Goal: Task Accomplishment & Management: Use online tool/utility

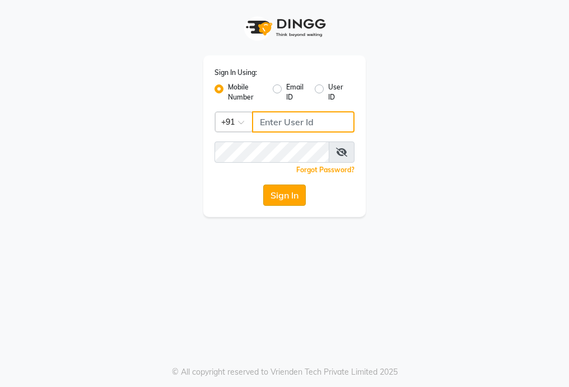
type input "9000005083"
click at [280, 194] on button "Sign In" at bounding box center [284, 195] width 43 height 21
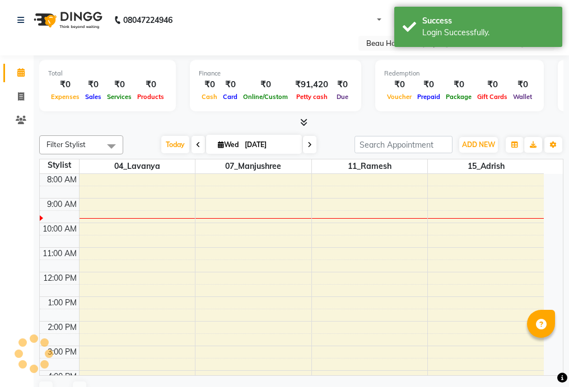
select select "en"
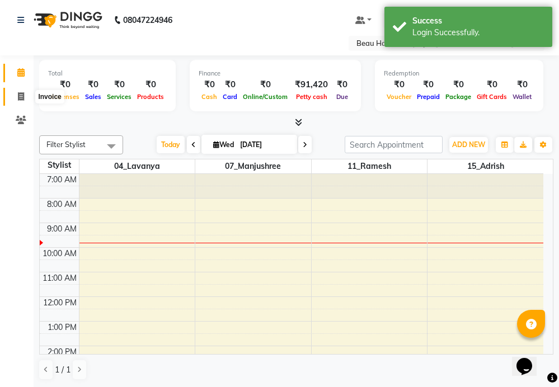
click at [22, 99] on icon at bounding box center [21, 96] width 6 height 8
select select "service"
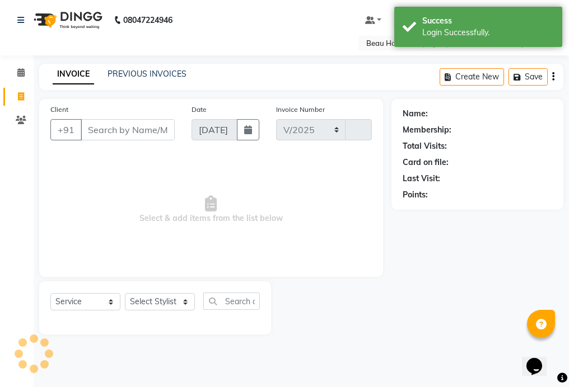
select select "3470"
type input "2012"
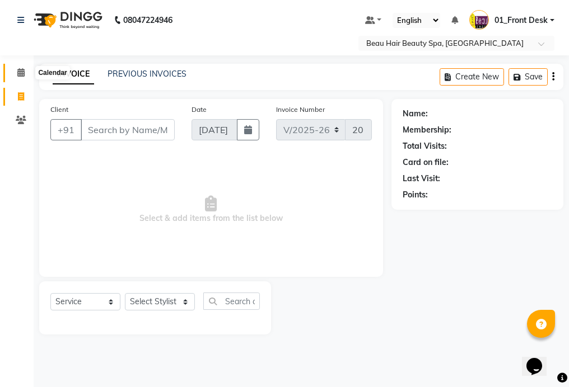
click at [20, 73] on icon at bounding box center [20, 72] width 7 height 8
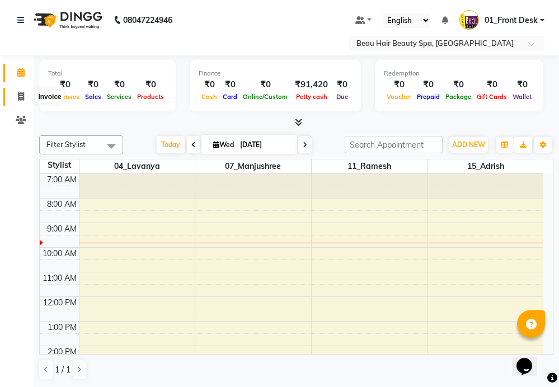
click at [20, 99] on icon at bounding box center [21, 96] width 6 height 8
select select "service"
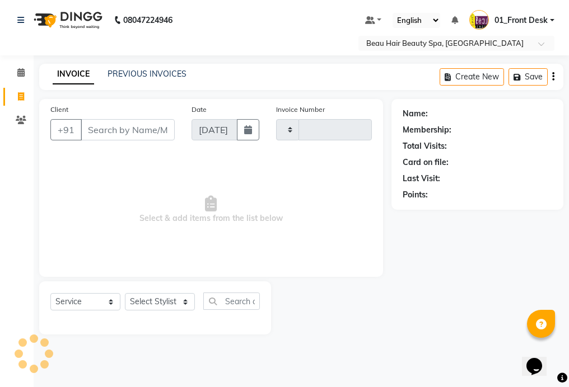
type input "2012"
select select "3470"
click at [22, 75] on icon at bounding box center [20, 72] width 7 height 8
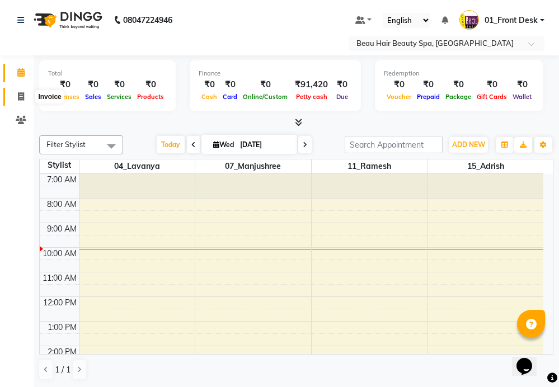
click at [22, 96] on icon at bounding box center [21, 96] width 6 height 8
select select "service"
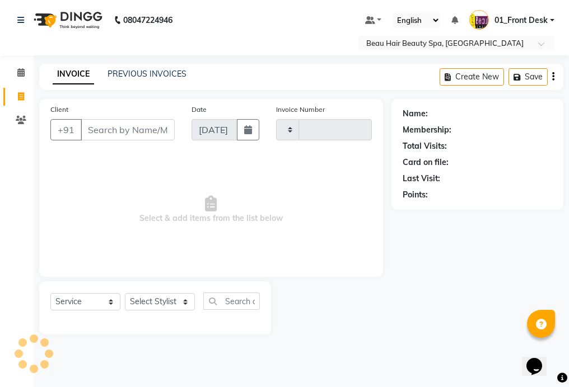
type input "2012"
select select "3470"
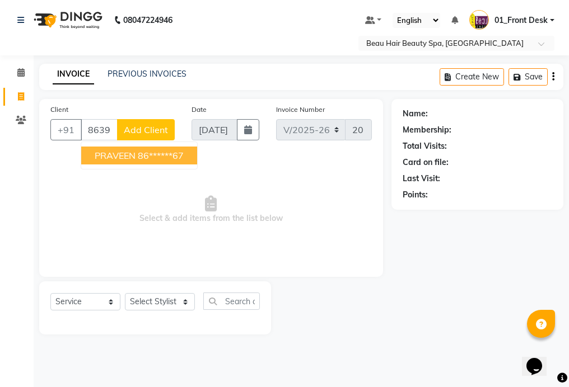
click at [143, 152] on ngb-highlight "86******67" at bounding box center [161, 155] width 46 height 11
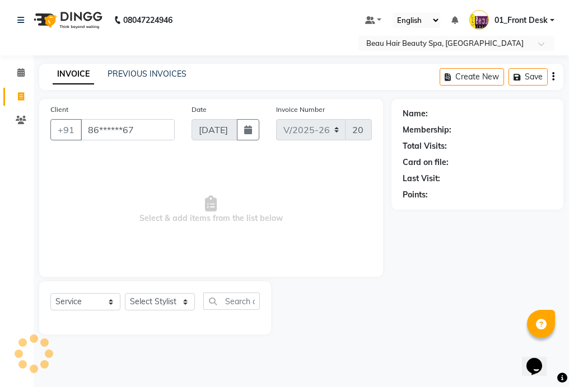
type input "86******67"
select select "1: Object"
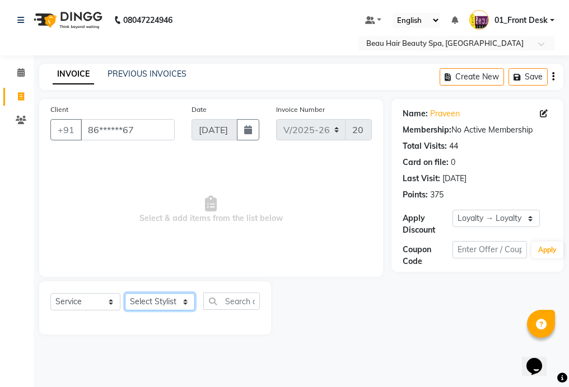
click at [157, 303] on select "Select Stylist 01_Front Desk 04_Lavanya 07_Manjushree 11_Ramesh 15_Adrish 26_Sr…" at bounding box center [160, 301] width 70 height 17
select select "15614"
click at [125, 293] on select "Select Stylist 01_Front Desk 04_Lavanya 07_Manjushree 11_Ramesh 15_Adrish 26_Sr…" at bounding box center [160, 301] width 70 height 17
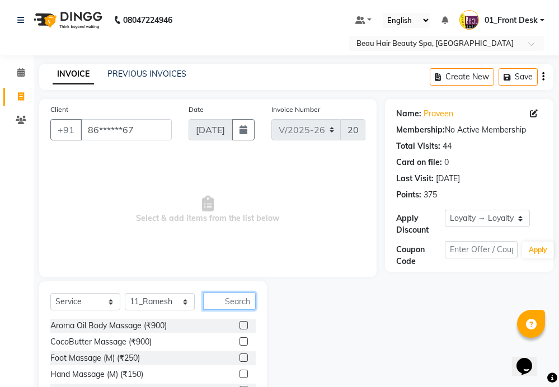
click at [228, 303] on input "text" at bounding box center [229, 301] width 53 height 17
type input "H"
type input "NOR"
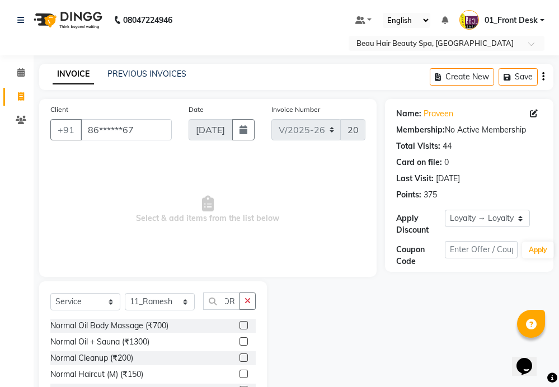
scroll to position [0, 0]
click at [240, 359] on label at bounding box center [244, 358] width 8 height 8
click at [240, 359] on input "checkbox" at bounding box center [243, 358] width 7 height 7
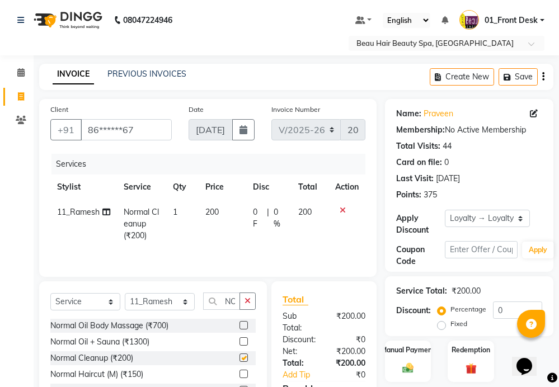
checkbox input "false"
click at [241, 304] on button "button" at bounding box center [248, 301] width 16 height 17
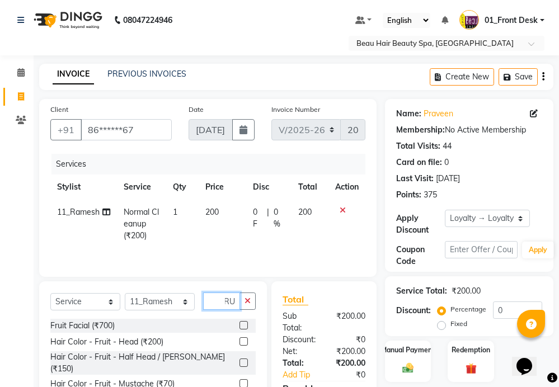
scroll to position [56, 0]
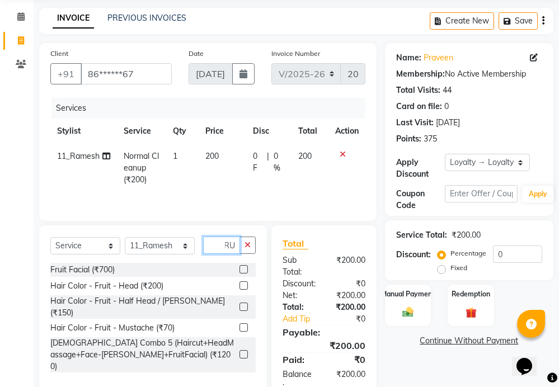
type input "FRU"
click at [245, 323] on label at bounding box center [244, 327] width 8 height 8
click at [245, 325] on input "checkbox" at bounding box center [243, 328] width 7 height 7
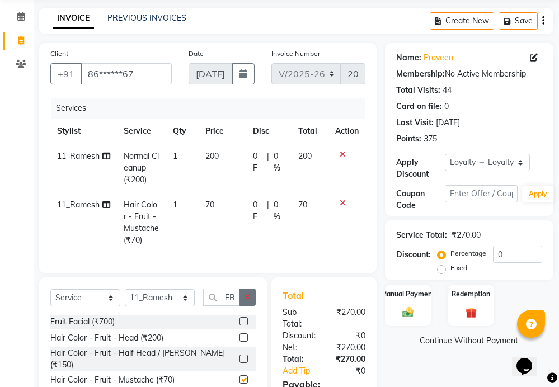
checkbox input "false"
click at [244, 306] on button "button" at bounding box center [248, 297] width 16 height 17
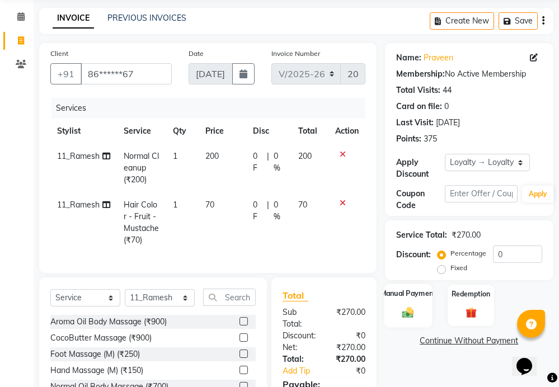
click at [406, 311] on img at bounding box center [407, 312] width 18 height 13
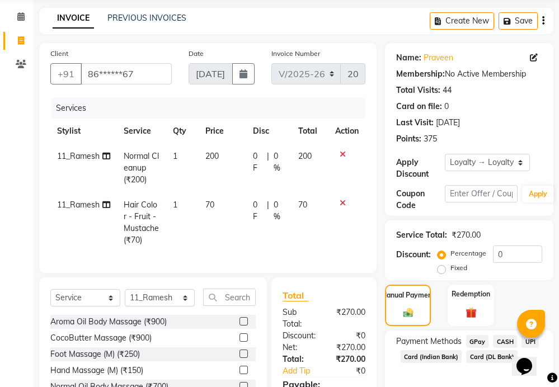
scroll to position [151, 0]
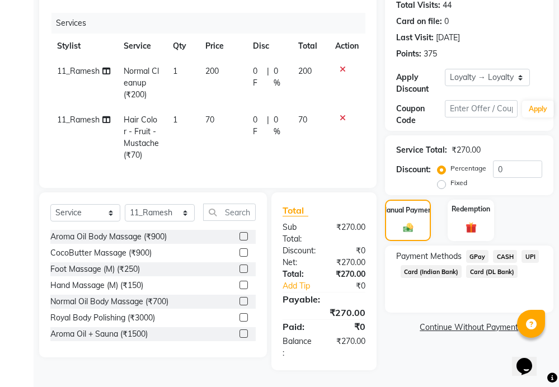
click at [501, 250] on span "CASH" at bounding box center [505, 256] width 24 height 13
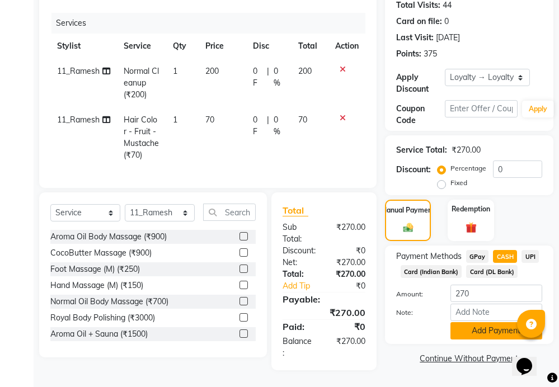
click at [499, 323] on button "Add Payment" at bounding box center [497, 330] width 92 height 17
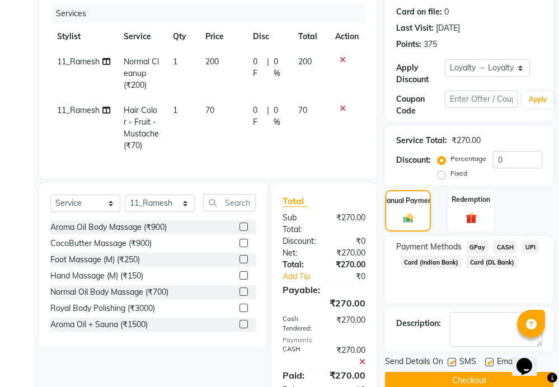
scroll to position [299, 0]
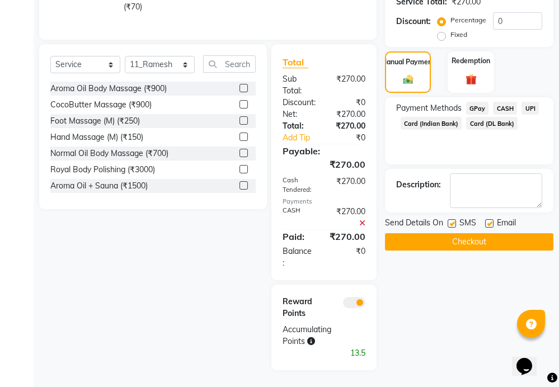
click at [465, 233] on button "Checkout" at bounding box center [469, 241] width 168 height 17
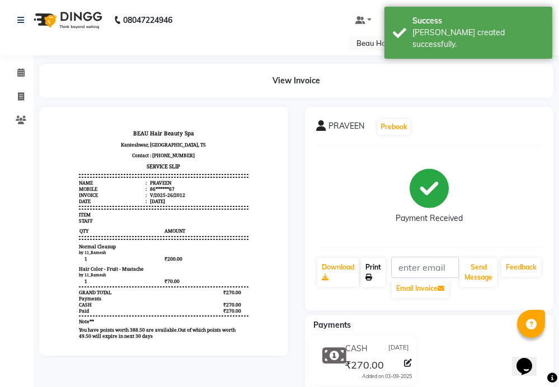
click at [376, 266] on link "Print" at bounding box center [373, 272] width 25 height 29
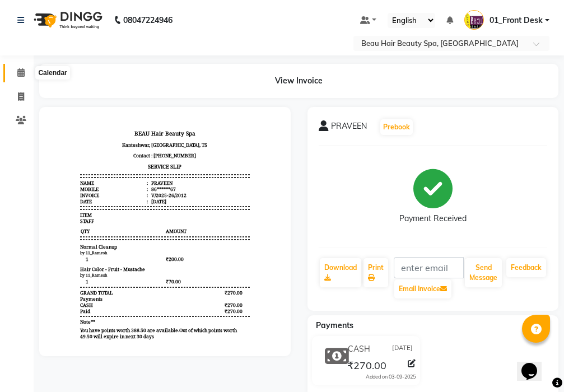
click at [20, 74] on icon at bounding box center [20, 72] width 7 height 8
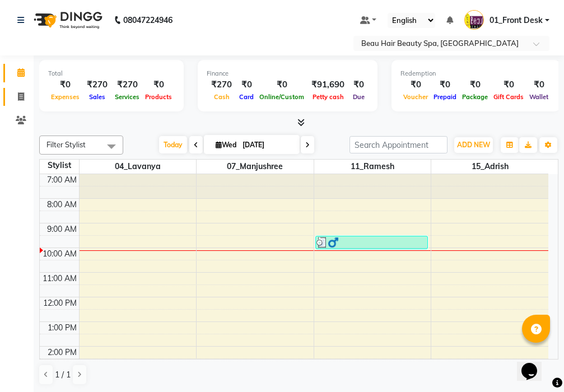
click at [20, 92] on icon at bounding box center [21, 96] width 6 height 8
select select "service"
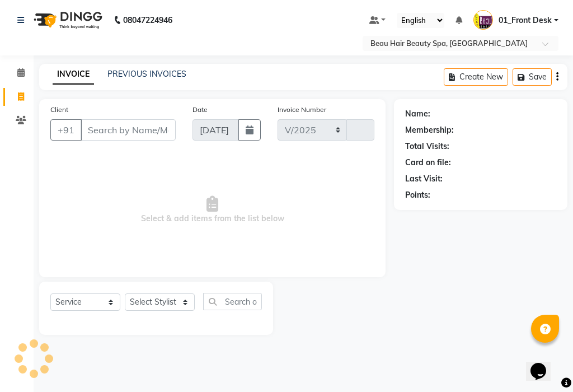
select select "3470"
type input "2013"
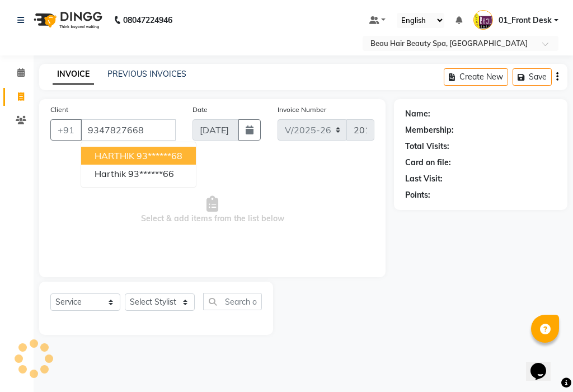
type input "9347827668"
select select "1: Object"
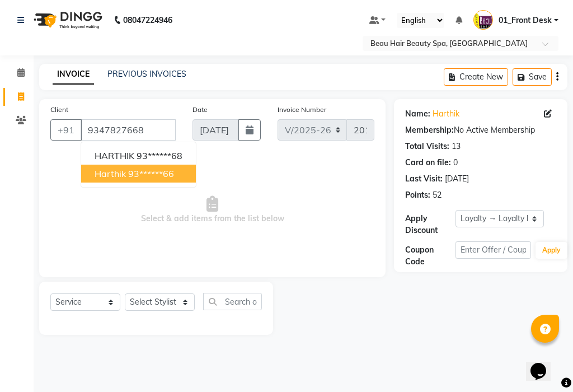
click at [123, 299] on div "Select Service Product Membership Package Voucher Prepaid Gift Card Select Styl…" at bounding box center [156, 306] width 212 height 26
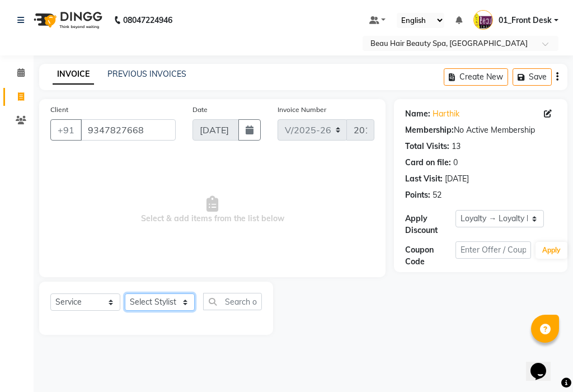
click at [168, 301] on select "Select Stylist 01_Front Desk 04_Lavanya 07_Manjushree 11_Ramesh 15_Adrish 26_Sr…" at bounding box center [160, 301] width 70 height 17
select select "15614"
click at [125, 293] on select "Select Stylist 01_Front Desk 04_Lavanya 07_Manjushree 11_Ramesh 15_Adrish 26_Sr…" at bounding box center [160, 301] width 70 height 17
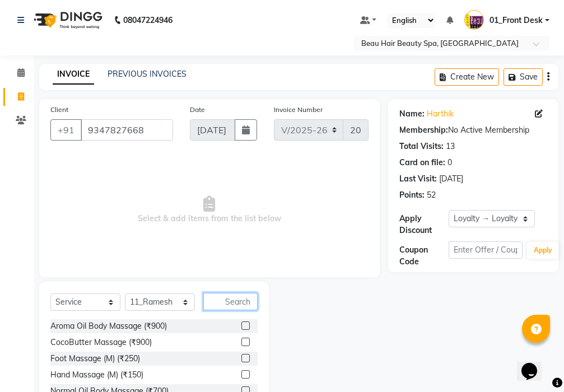
click at [247, 298] on input "text" at bounding box center [230, 301] width 54 height 17
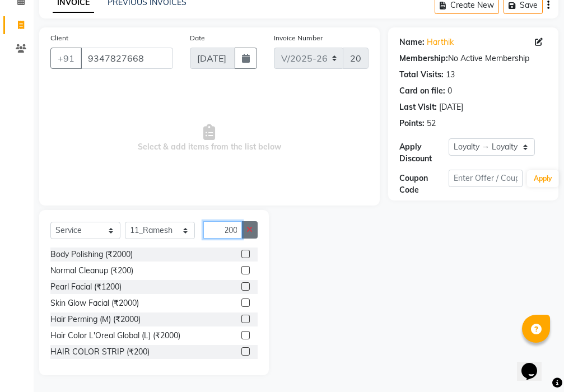
type input "200"
click at [248, 229] on icon "button" at bounding box center [249, 230] width 6 height 8
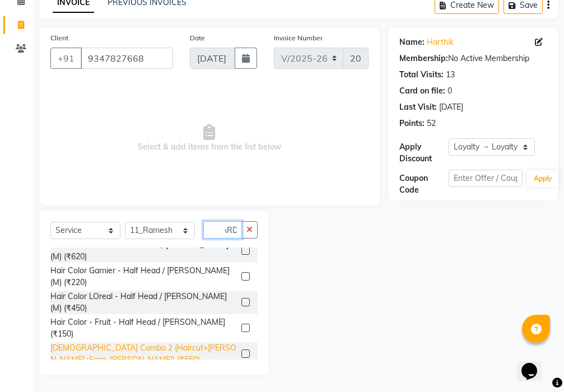
scroll to position [11, 0]
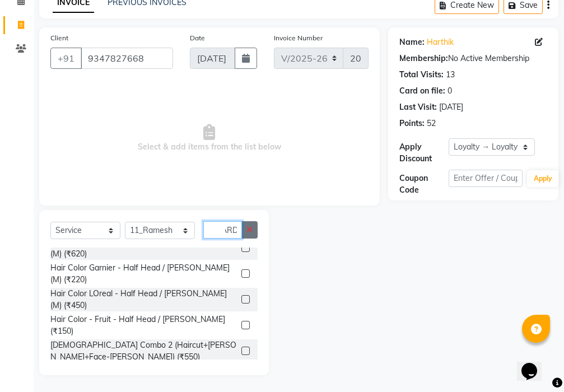
type input "BEARD"
click at [248, 230] on icon "button" at bounding box center [249, 230] width 6 height 8
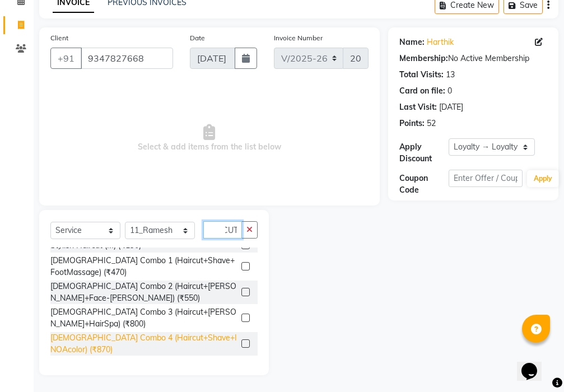
scroll to position [153, 0]
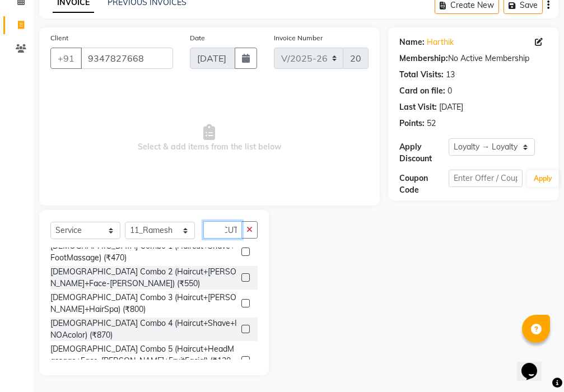
click at [226, 230] on input "HAIRCUT" at bounding box center [222, 229] width 39 height 17
click at [225, 229] on input "HAIRCUT" at bounding box center [222, 229] width 39 height 17
click at [223, 229] on input "HAIRCUT" at bounding box center [222, 229] width 39 height 17
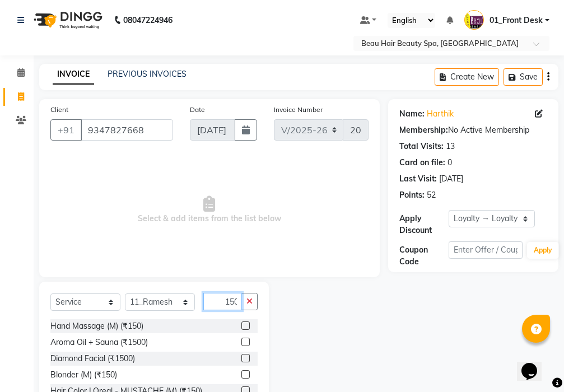
scroll to position [72, 0]
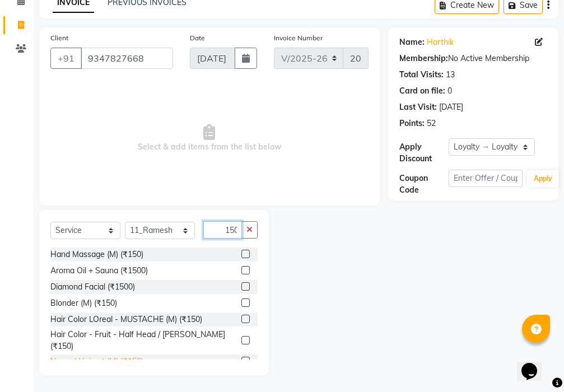
type input "150"
click at [107, 355] on div "Normal Haircut (M) (₹150)" at bounding box center [96, 361] width 93 height 12
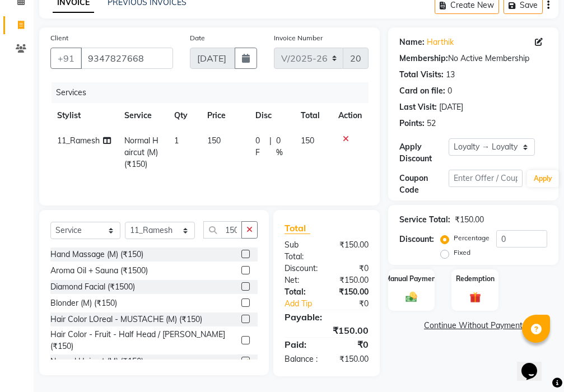
checkbox input "false"
click at [218, 142] on span "150" at bounding box center [213, 140] width 13 height 10
select select "15614"
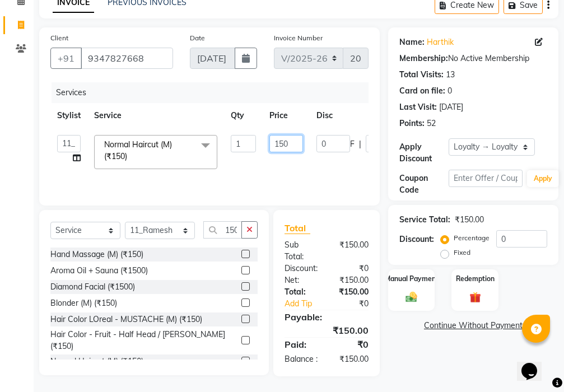
drag, startPoint x: 287, startPoint y: 142, endPoint x: 231, endPoint y: 135, distance: 55.8
click at [233, 136] on tr "01_Front Desk 04_Lavanya 07_Manjushree 11_Ramesh 15_Adrish 26_Srinivas 99_Visha…" at bounding box center [266, 152] width 432 height 48
type input "200"
click at [277, 178] on div "Services Stylist Service Qty Price Disc Total Action 01_Front Desk 04_Lavanya 0…" at bounding box center [209, 138] width 318 height 112
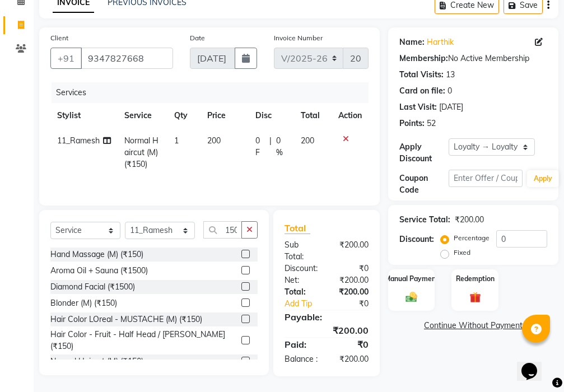
scroll to position [86, 0]
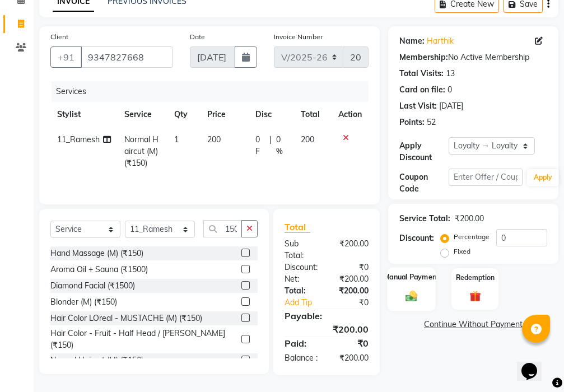
click at [406, 270] on div "Manual Payment" at bounding box center [411, 289] width 49 height 44
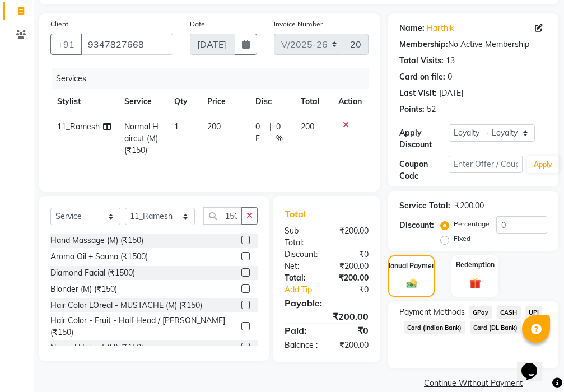
click at [503, 309] on span "CASH" at bounding box center [508, 312] width 24 height 13
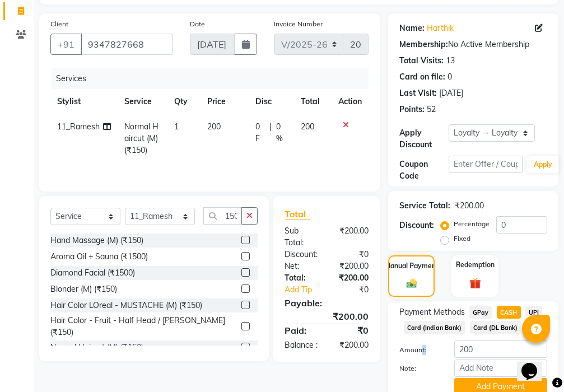
drag, startPoint x: 425, startPoint y: 342, endPoint x: 412, endPoint y: 337, distance: 13.6
click at [418, 340] on div "Amount: 200" at bounding box center [473, 349] width 165 height 19
click at [500, 344] on input "200" at bounding box center [500, 348] width 93 height 17
click at [499, 344] on input "200" at bounding box center [500, 348] width 93 height 17
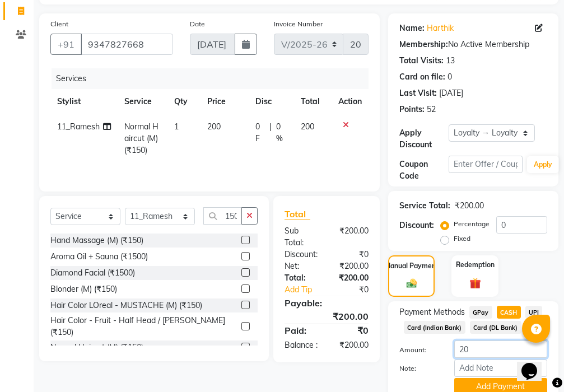
type input "2"
type input "170"
click at [489, 384] on button "Add Payment" at bounding box center [500, 386] width 93 height 17
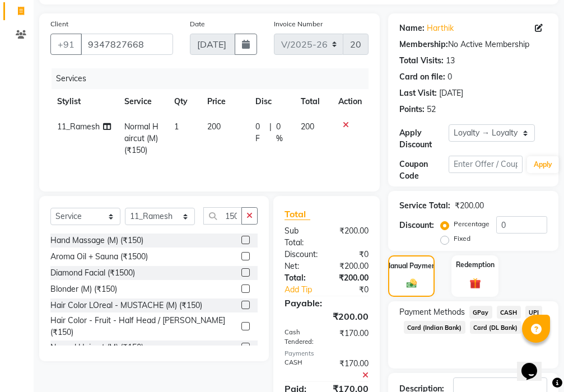
scroll to position [234, 0]
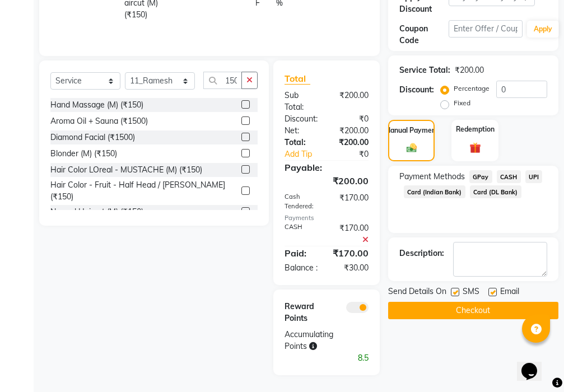
click at [475, 170] on span "GPay" at bounding box center [480, 176] width 23 height 13
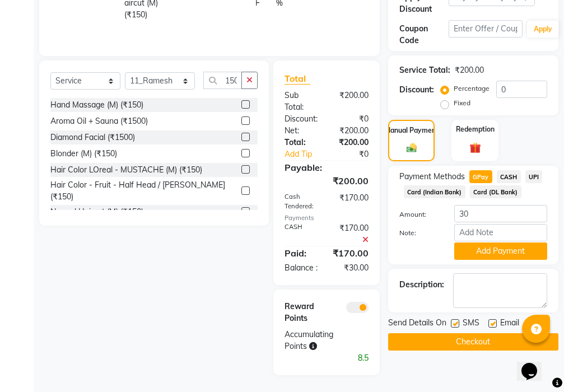
click at [485, 242] on button "Add Payment" at bounding box center [500, 250] width 93 height 17
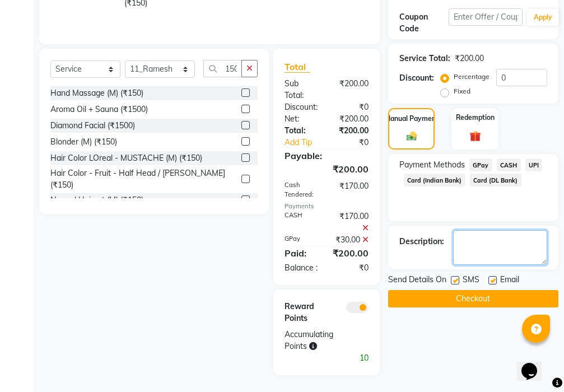
click at [485, 242] on textarea at bounding box center [500, 247] width 94 height 35
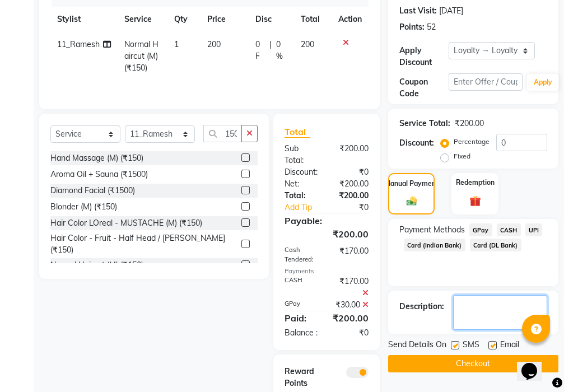
scroll to position [257, 0]
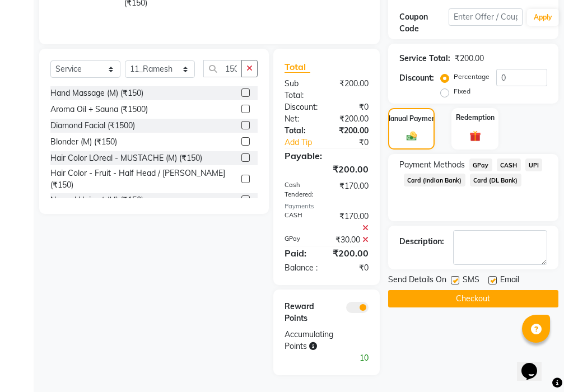
click at [467, 290] on button "Checkout" at bounding box center [473, 298] width 170 height 17
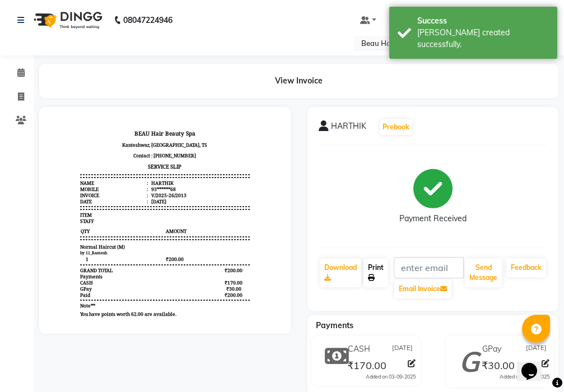
click at [382, 270] on link "Print" at bounding box center [375, 272] width 25 height 29
